Goal: Task Accomplishment & Management: Use online tool/utility

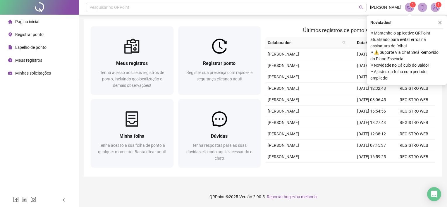
click at [40, 33] on span "Registrar ponto" at bounding box center [29, 34] width 28 height 5
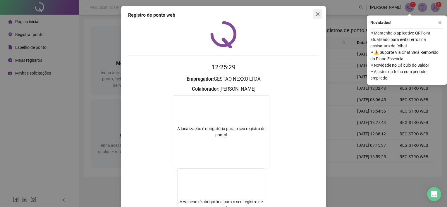
click at [316, 14] on icon "close" at bounding box center [317, 14] width 5 height 5
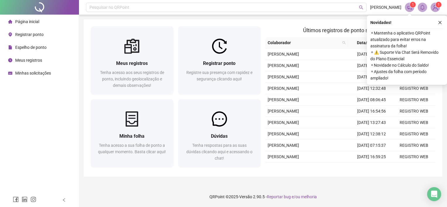
click at [40, 32] on span "Registrar ponto" at bounding box center [29, 34] width 28 height 5
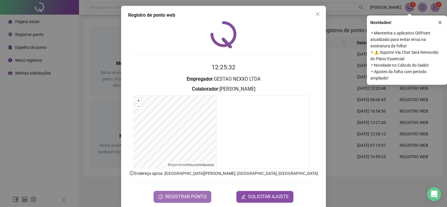
click at [197, 192] on button "REGISTRAR PONTO" at bounding box center [183, 197] width 58 height 12
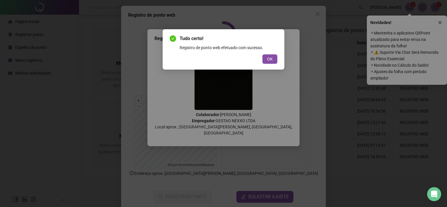
drag, startPoint x: 268, startPoint y: 57, endPoint x: 282, endPoint y: 48, distance: 17.1
click at [268, 57] on span "OK" at bounding box center [270, 59] width 6 height 6
